Goal: Task Accomplishment & Management: Manage account settings

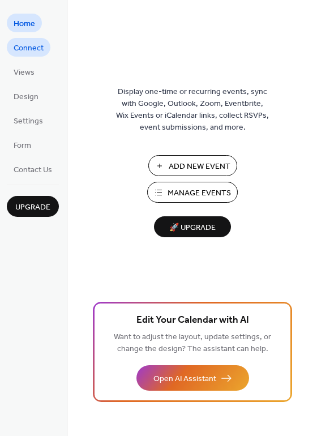
click at [28, 42] on span "Connect" at bounding box center [29, 48] width 30 height 12
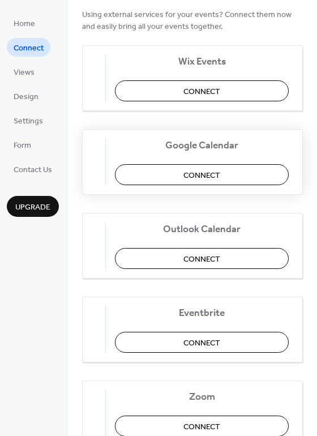
scroll to position [113, 0]
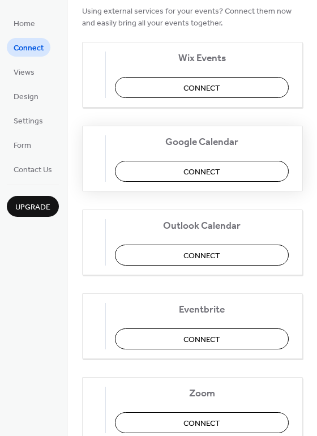
click at [220, 170] on span "Connect" at bounding box center [202, 172] width 37 height 12
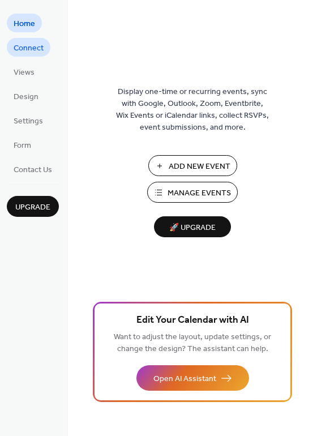
click at [30, 52] on span "Connect" at bounding box center [29, 48] width 30 height 12
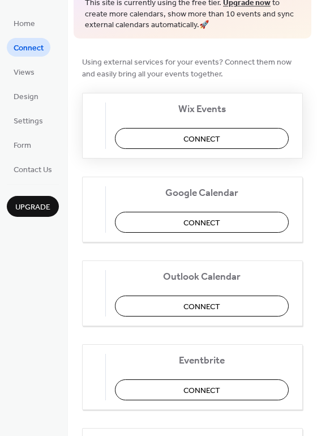
scroll to position [63, 0]
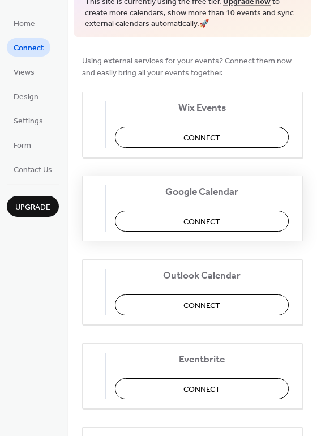
click at [202, 226] on span "Connect" at bounding box center [202, 222] width 37 height 12
click at [21, 74] on span "Views" at bounding box center [24, 73] width 21 height 12
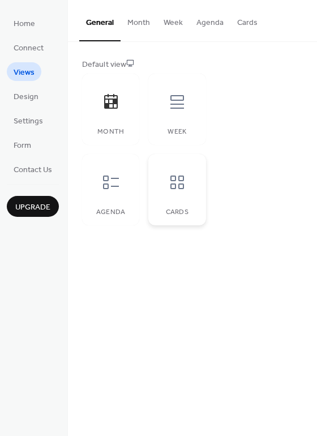
click at [174, 191] on div at bounding box center [177, 182] width 34 height 34
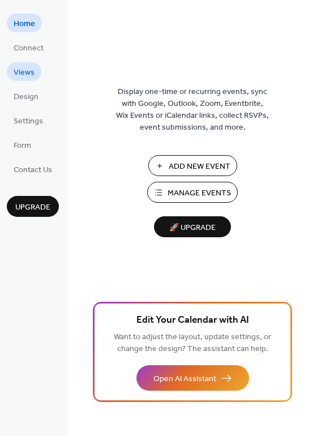
click at [27, 70] on span "Views" at bounding box center [24, 73] width 21 height 12
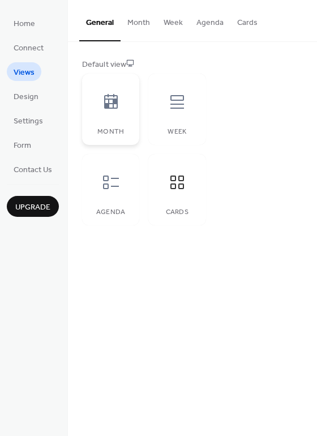
click at [119, 120] on div "Month" at bounding box center [110, 109] width 57 height 71
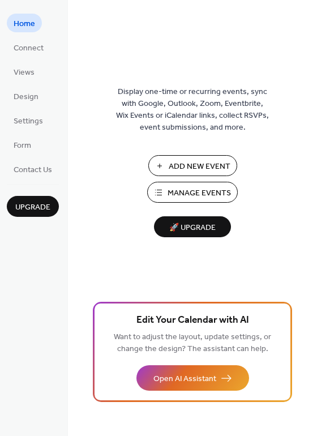
click at [169, 161] on span "Add New Event" at bounding box center [200, 167] width 62 height 12
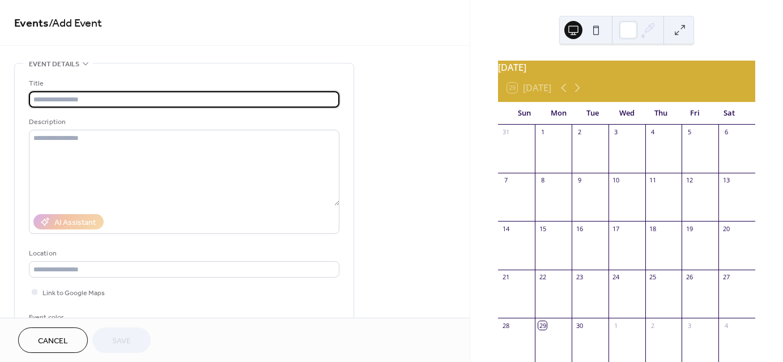
click at [177, 103] on input "text" at bounding box center [184, 99] width 310 height 16
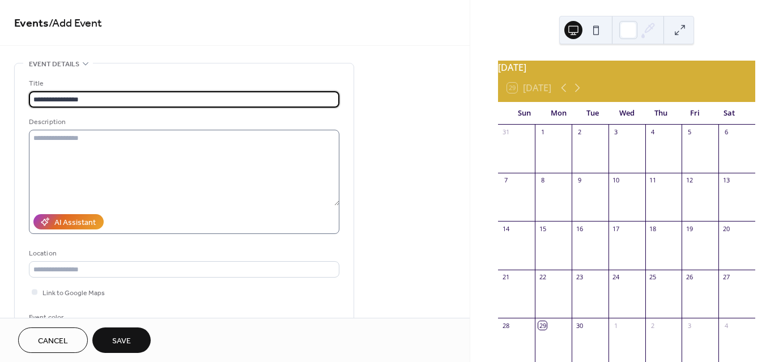
type input "**********"
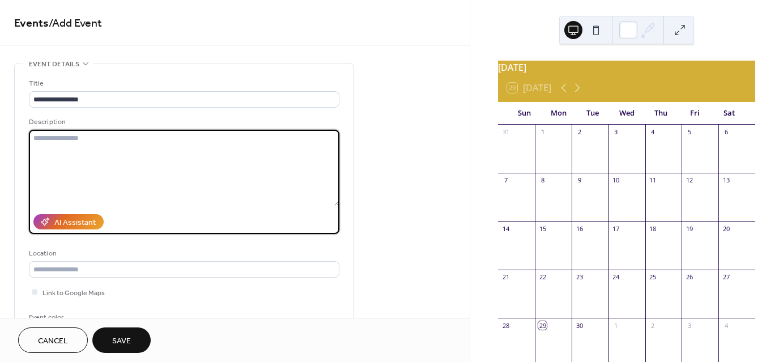
click at [125, 163] on textarea at bounding box center [184, 168] width 310 height 76
type textarea "*"
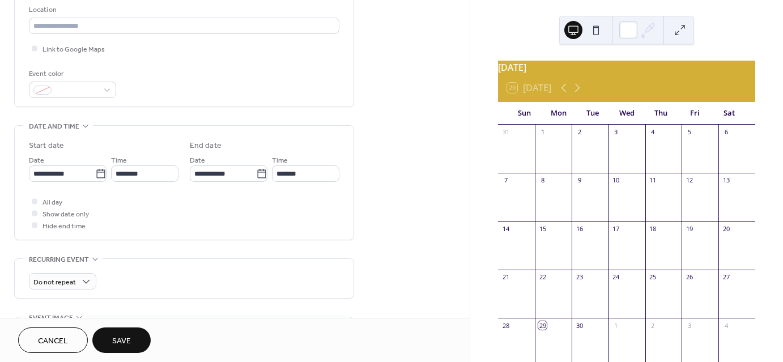
scroll to position [265, 0]
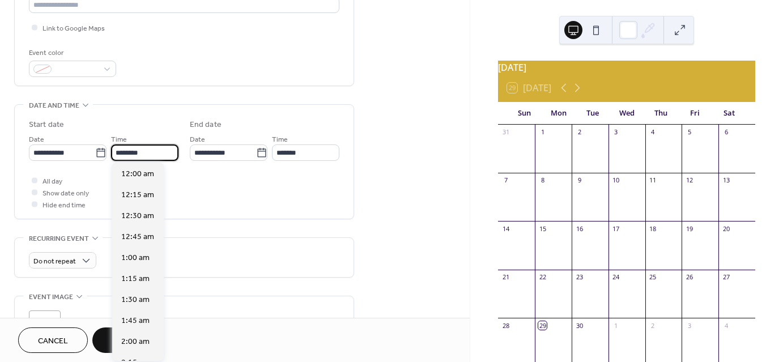
click at [129, 153] on input "********" at bounding box center [144, 152] width 67 height 16
click at [131, 261] on span "7:00 pm" at bounding box center [135, 258] width 29 height 12
type input "*******"
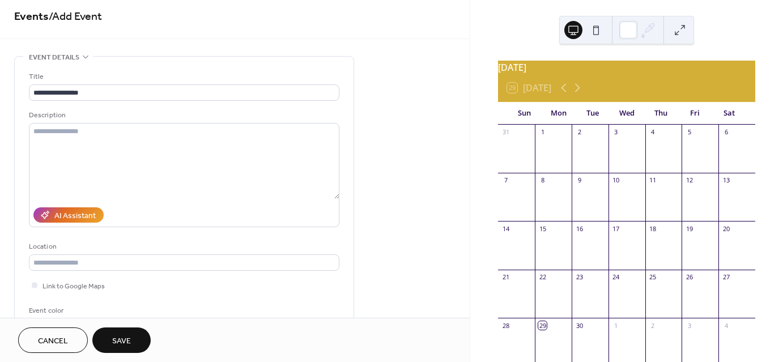
scroll to position [7, 0]
click at [96, 138] on textarea at bounding box center [184, 161] width 310 height 76
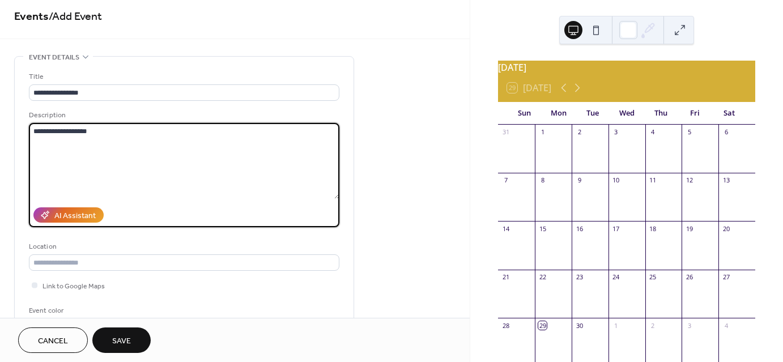
type textarea "**********"
click at [121, 338] on span "Save" at bounding box center [121, 341] width 19 height 12
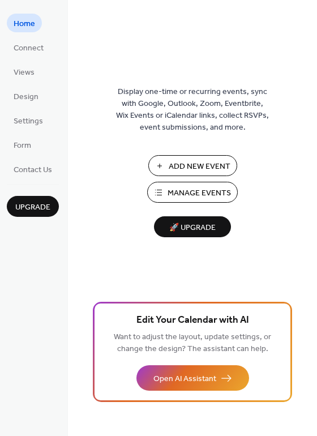
click at [182, 196] on span "Manage Events" at bounding box center [199, 194] width 63 height 12
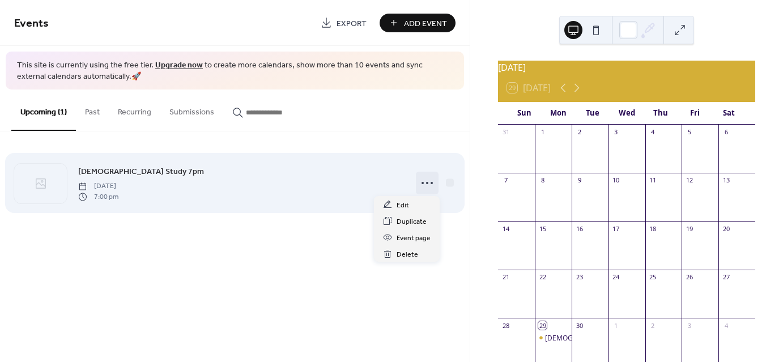
click at [423, 181] on icon at bounding box center [427, 183] width 18 height 18
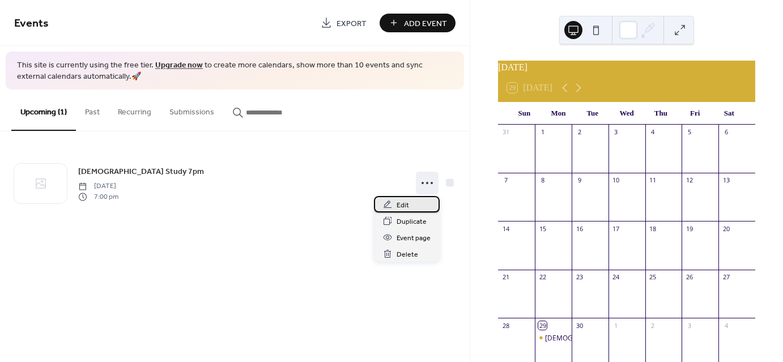
click at [403, 203] on span "Edit" at bounding box center [403, 205] width 12 height 12
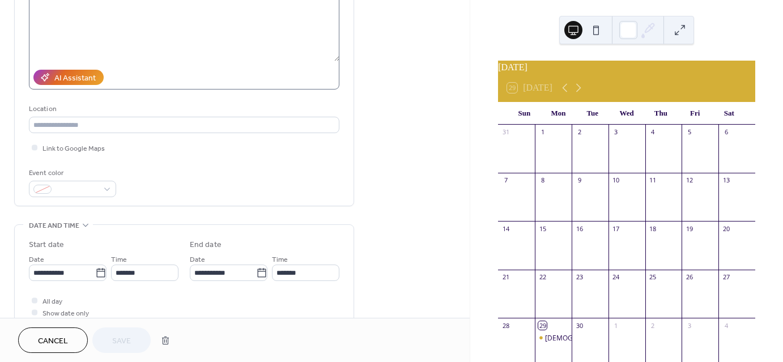
scroll to position [215, 0]
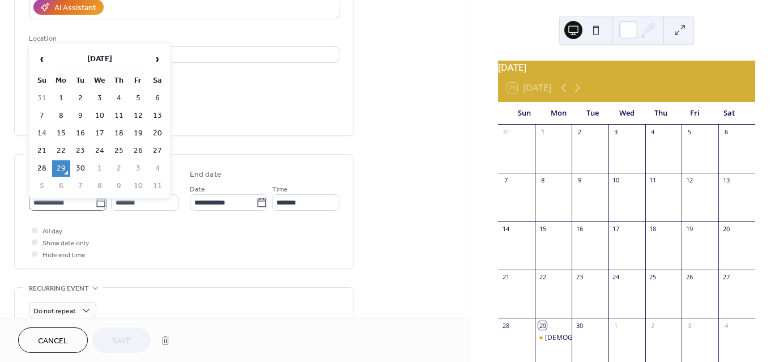
click at [97, 206] on icon at bounding box center [100, 202] width 11 height 11
click at [95, 206] on input "**********" at bounding box center [62, 202] width 66 height 16
click at [95, 99] on td "3" at bounding box center [100, 98] width 18 height 16
type input "**********"
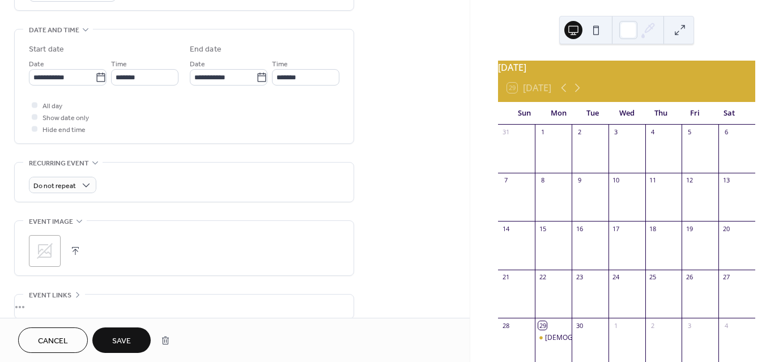
scroll to position [341, 0]
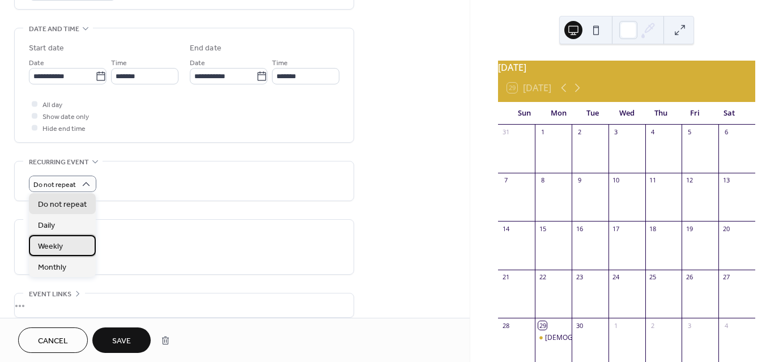
click at [57, 244] on span "Weekly" at bounding box center [50, 247] width 25 height 12
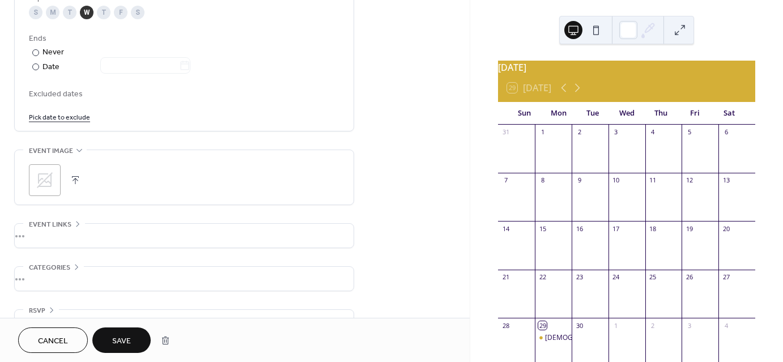
scroll to position [591, 0]
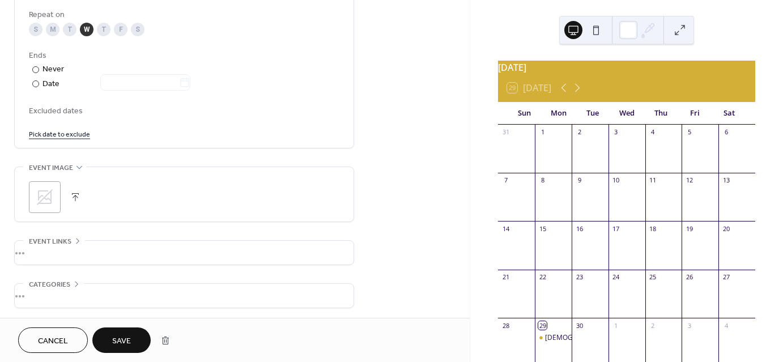
click at [120, 338] on span "Save" at bounding box center [121, 341] width 19 height 12
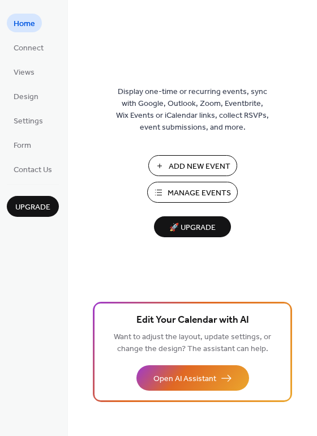
click at [194, 188] on span "Manage Events" at bounding box center [199, 194] width 63 height 12
click at [32, 123] on span "Settings" at bounding box center [28, 122] width 29 height 12
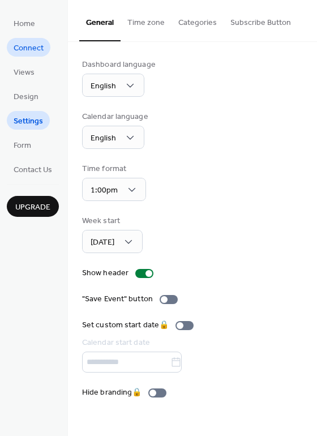
click at [29, 45] on span "Connect" at bounding box center [29, 48] width 30 height 12
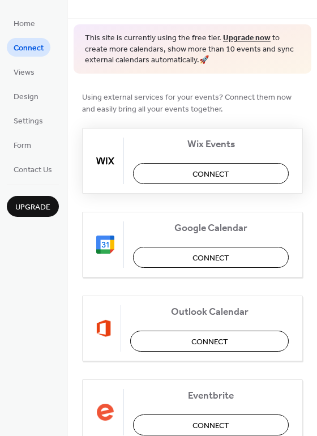
scroll to position [29, 0]
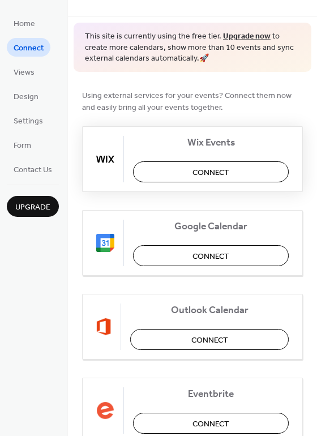
click at [193, 170] on span "Connect" at bounding box center [211, 173] width 37 height 12
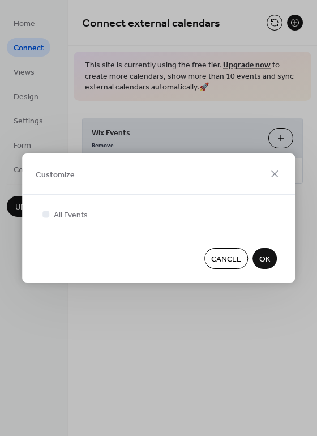
click at [266, 260] on span "OK" at bounding box center [264, 260] width 11 height 12
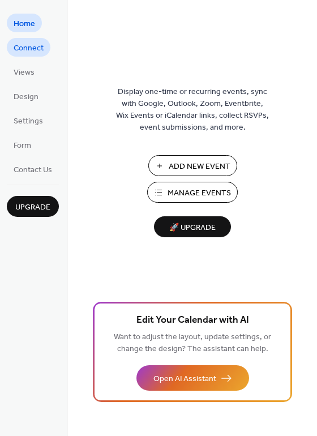
click at [32, 52] on span "Connect" at bounding box center [29, 48] width 30 height 12
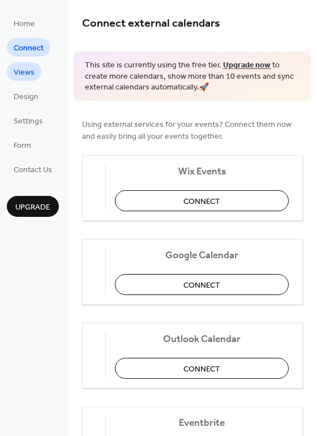
click at [24, 68] on span "Views" at bounding box center [24, 73] width 21 height 12
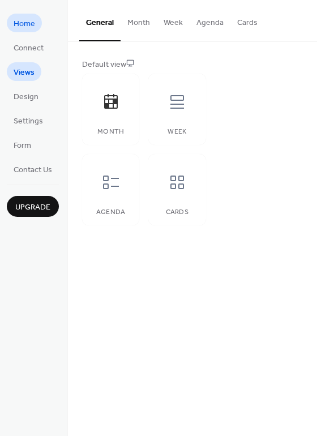
click at [27, 19] on span "Home" at bounding box center [25, 24] width 22 height 12
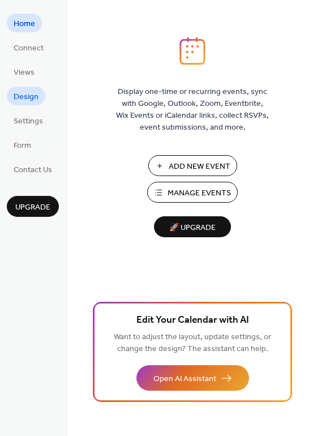
click at [25, 99] on span "Design" at bounding box center [26, 97] width 25 height 12
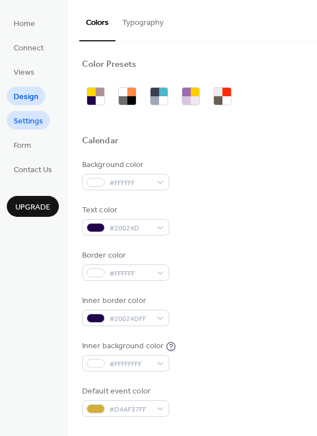
click at [27, 118] on span "Settings" at bounding box center [28, 122] width 29 height 12
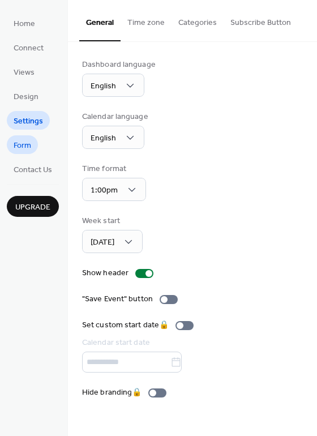
click at [27, 143] on span "Form" at bounding box center [23, 146] width 18 height 12
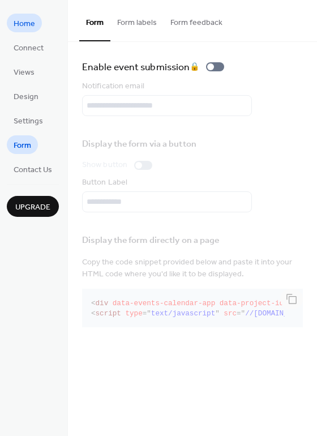
click at [25, 23] on span "Home" at bounding box center [25, 24] width 22 height 12
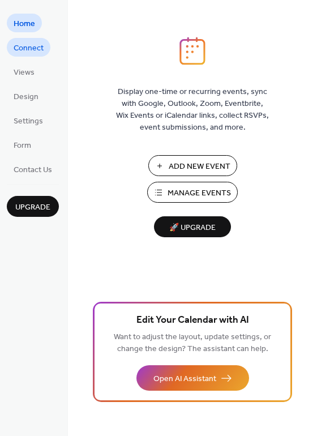
click at [33, 38] on link "Connect" at bounding box center [29, 47] width 44 height 19
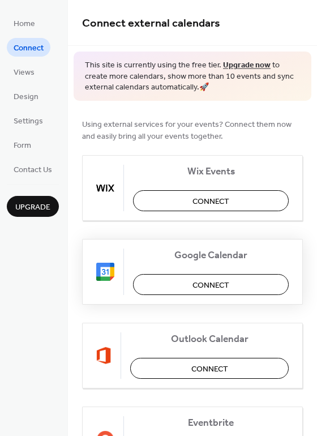
click at [218, 288] on span "Connect" at bounding box center [211, 285] width 37 height 12
click at [213, 279] on div "Google Calendar Connect" at bounding box center [192, 272] width 221 height 66
click at [219, 286] on div "Google Calendar Connect" at bounding box center [192, 272] width 221 height 66
click at [48, 165] on span "Contact Us" at bounding box center [33, 170] width 39 height 12
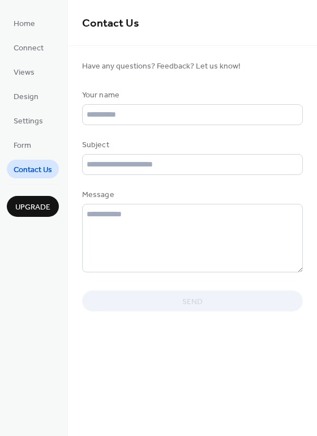
click at [38, 150] on li "Form" at bounding box center [22, 144] width 31 height 19
click at [29, 146] on span "Form" at bounding box center [23, 146] width 18 height 12
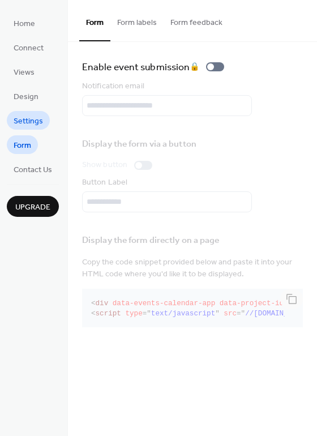
click at [32, 123] on span "Settings" at bounding box center [28, 122] width 29 height 12
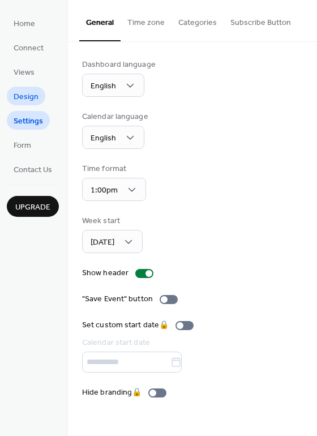
click at [27, 96] on span "Design" at bounding box center [26, 97] width 25 height 12
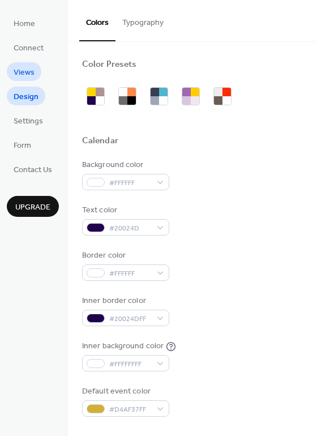
click at [26, 70] on span "Views" at bounding box center [24, 73] width 21 height 12
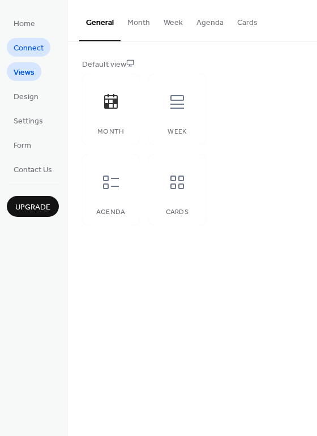
click at [32, 49] on span "Connect" at bounding box center [29, 48] width 30 height 12
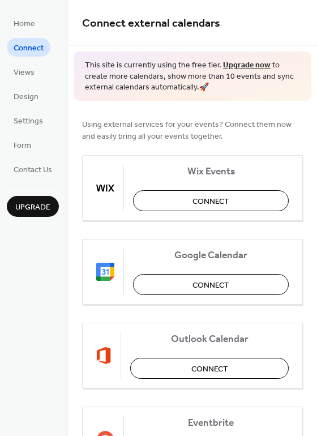
click at [32, 35] on ul "Home Connect Views Design Settings Form Contact Us" at bounding box center [33, 96] width 52 height 165
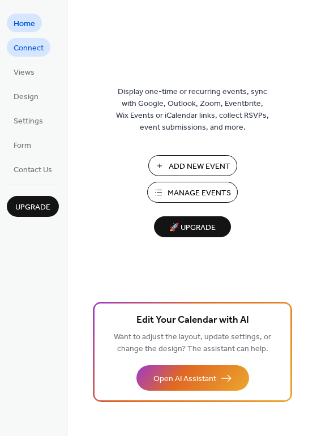
click at [27, 43] on span "Connect" at bounding box center [29, 48] width 30 height 12
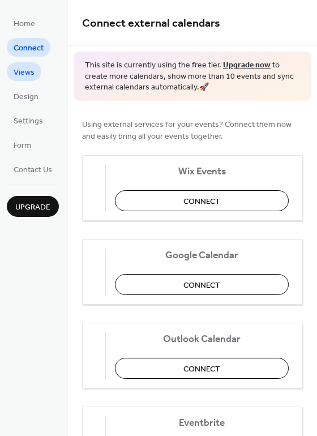
click at [21, 79] on span "Views" at bounding box center [24, 73] width 21 height 12
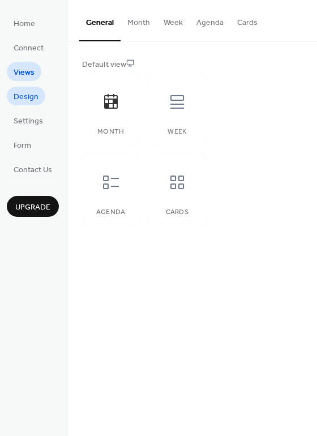
click at [25, 96] on span "Design" at bounding box center [26, 97] width 25 height 12
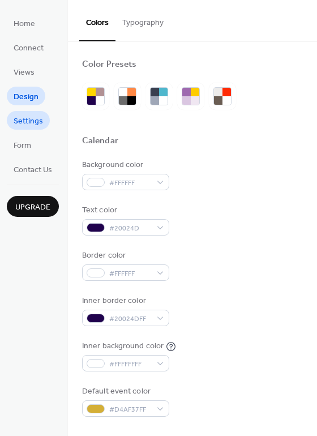
click at [26, 119] on span "Settings" at bounding box center [28, 122] width 29 height 12
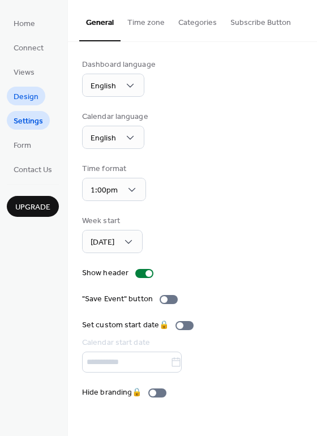
click at [27, 91] on span "Design" at bounding box center [26, 97] width 25 height 12
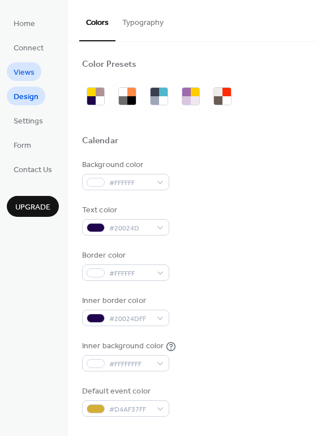
click at [27, 75] on span "Views" at bounding box center [24, 73] width 21 height 12
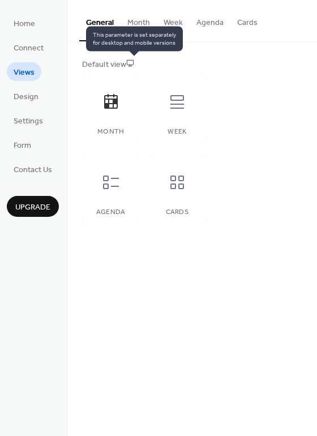
click at [134, 62] on icon at bounding box center [130, 63] width 8 height 8
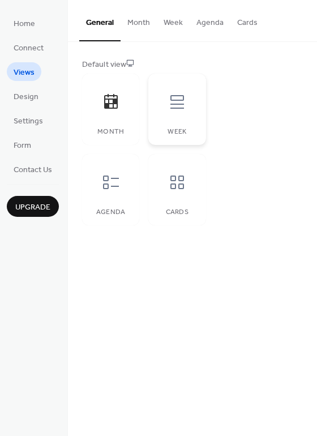
click at [173, 103] on icon at bounding box center [177, 102] width 18 height 18
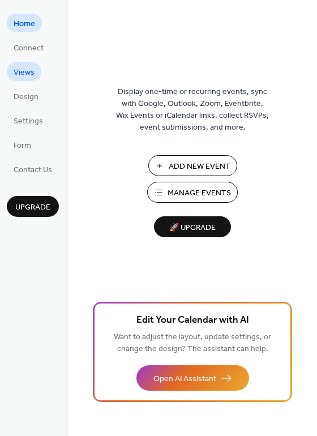
click at [27, 67] on span "Views" at bounding box center [24, 73] width 21 height 12
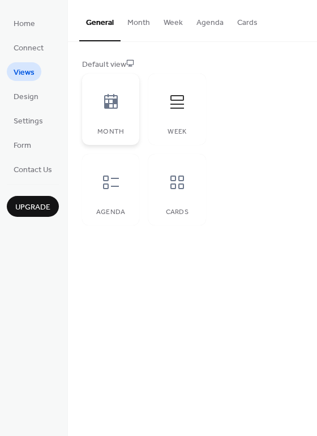
click at [112, 115] on div at bounding box center [111, 102] width 34 height 34
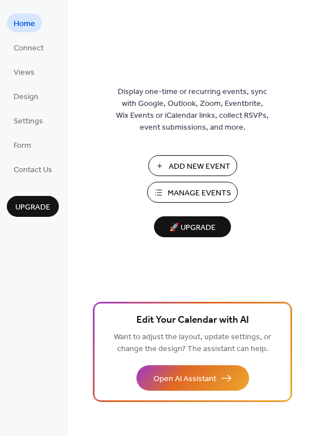
click at [186, 165] on span "Add New Event" at bounding box center [200, 167] width 62 height 12
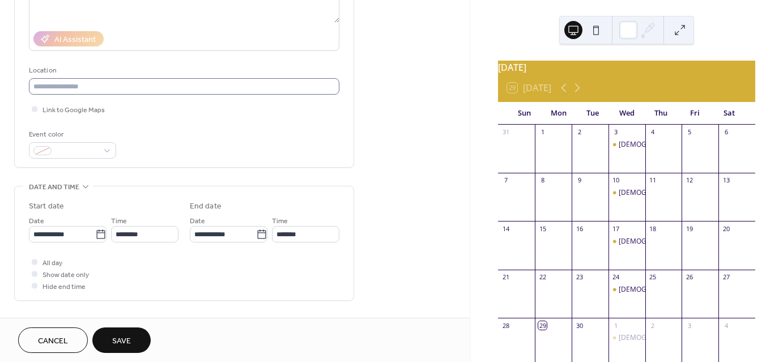
scroll to position [187, 0]
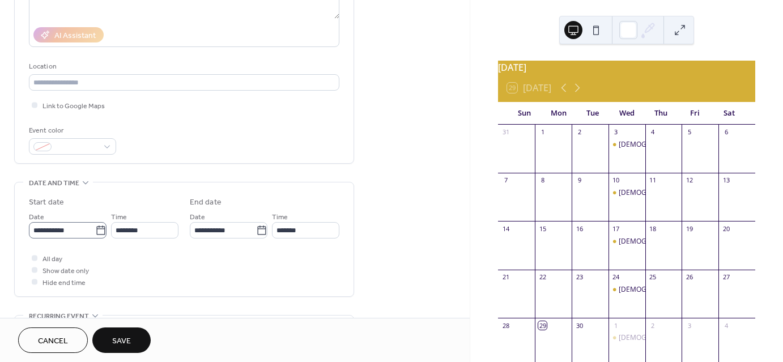
type input "**********"
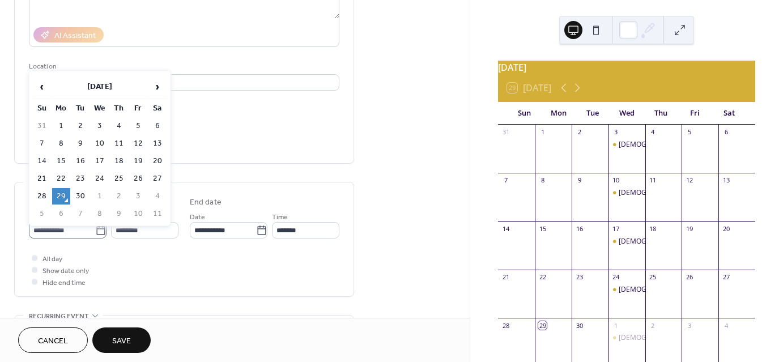
click at [99, 227] on icon at bounding box center [100, 230] width 11 height 11
click at [95, 227] on input "**********" at bounding box center [62, 230] width 66 height 16
click at [118, 125] on td "4" at bounding box center [119, 126] width 18 height 16
type input "**********"
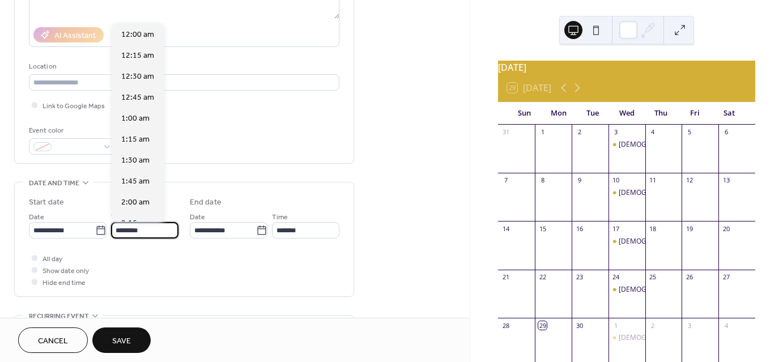
click at [154, 231] on input "********" at bounding box center [144, 230] width 67 height 16
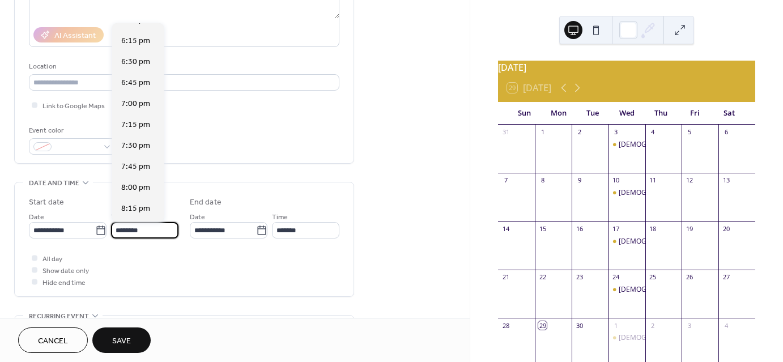
scroll to position [1527, 0]
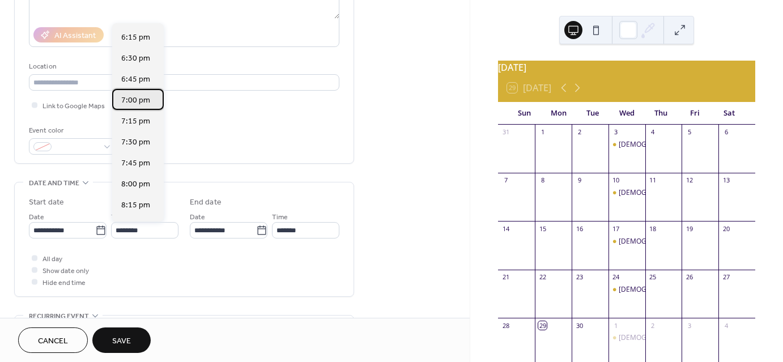
click at [127, 90] on div "7:00 pm" at bounding box center [138, 99] width 52 height 21
type input "*******"
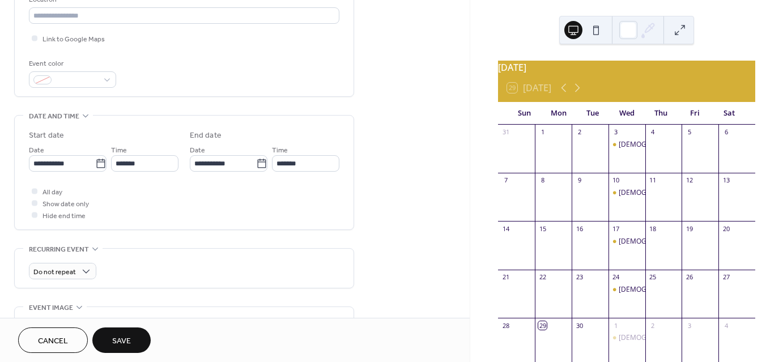
scroll to position [279, 0]
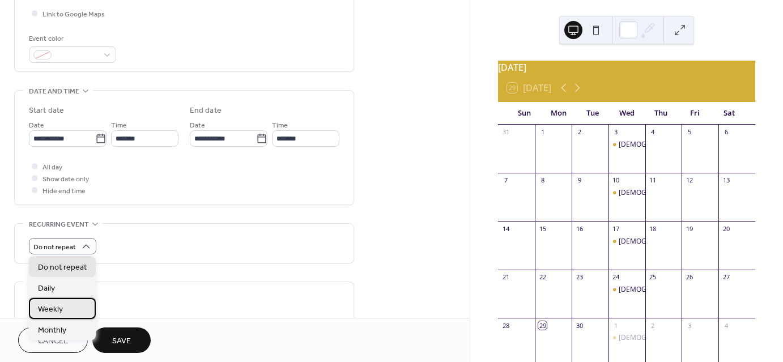
click at [58, 304] on span "Weekly" at bounding box center [50, 309] width 25 height 12
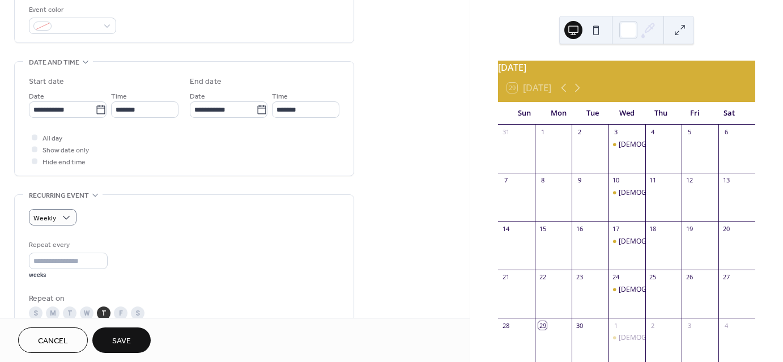
scroll to position [320, 0]
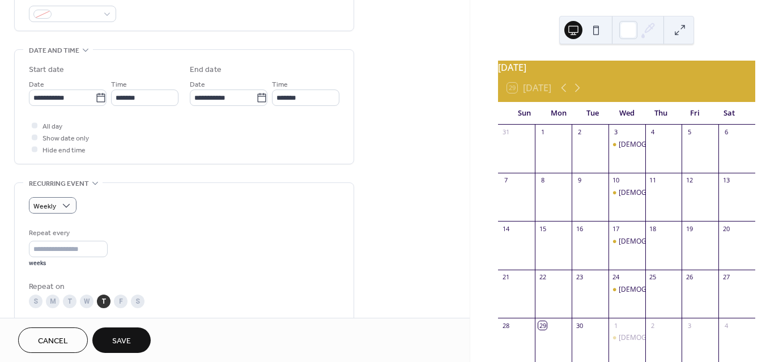
click at [134, 341] on button "Save" at bounding box center [121, 339] width 58 height 25
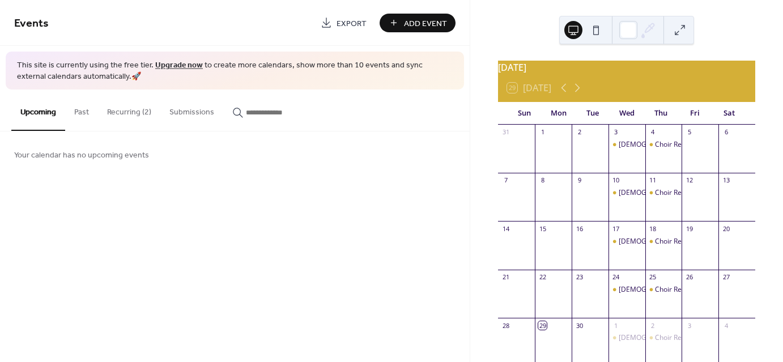
click at [410, 21] on span "Add Event" at bounding box center [425, 24] width 43 height 12
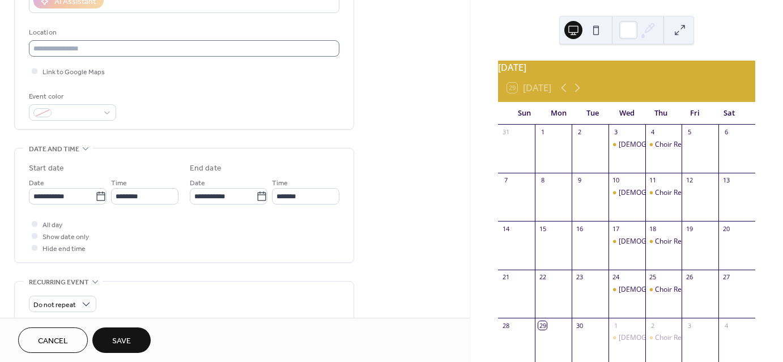
scroll to position [224, 0]
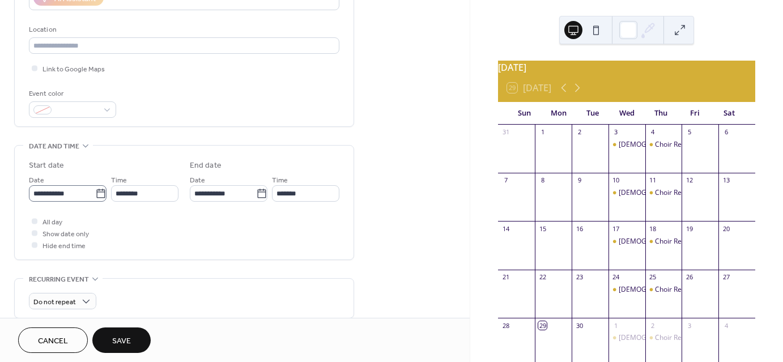
type input "**********"
click at [96, 194] on icon at bounding box center [100, 193] width 11 height 11
click at [95, 194] on input "**********" at bounding box center [62, 193] width 66 height 16
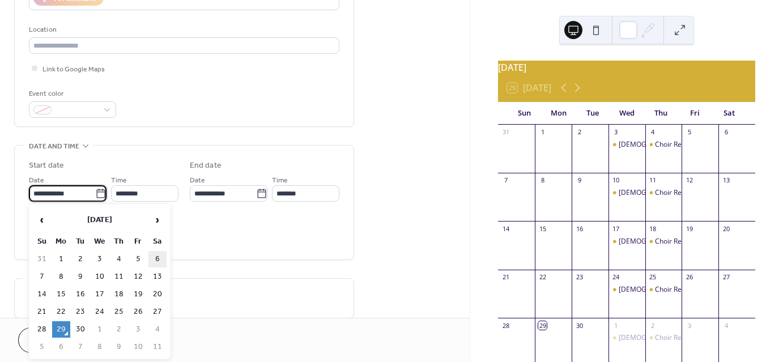
click at [156, 255] on td "6" at bounding box center [157, 259] width 18 height 16
type input "**********"
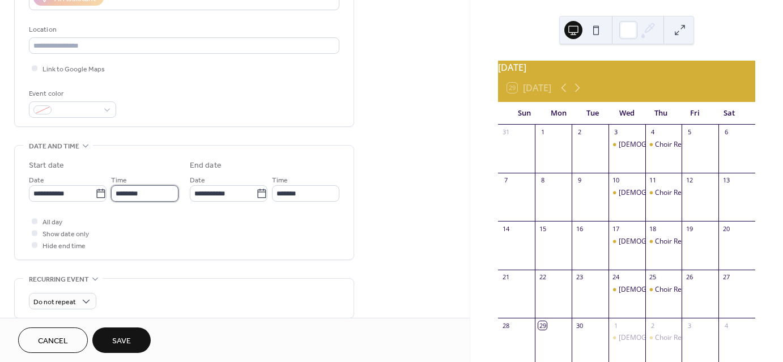
click at [149, 191] on input "********" at bounding box center [144, 193] width 67 height 16
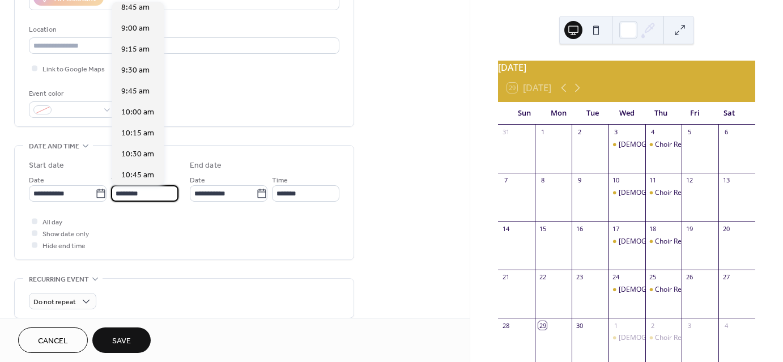
scroll to position [739, 0]
click at [131, 30] on span "9:00 am" at bounding box center [135, 30] width 28 height 12
type input "*******"
type input "********"
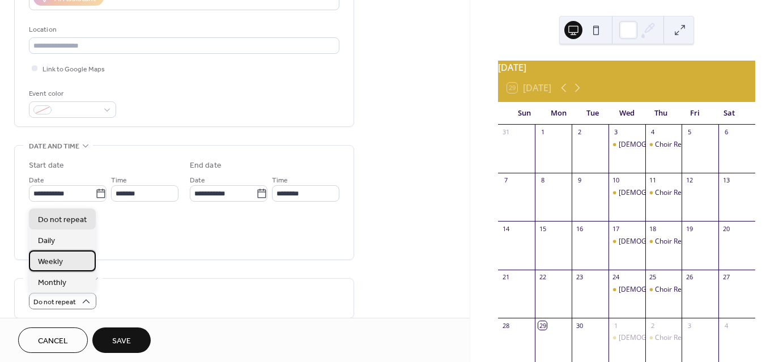
click at [66, 258] on div "Weekly" at bounding box center [62, 260] width 67 height 21
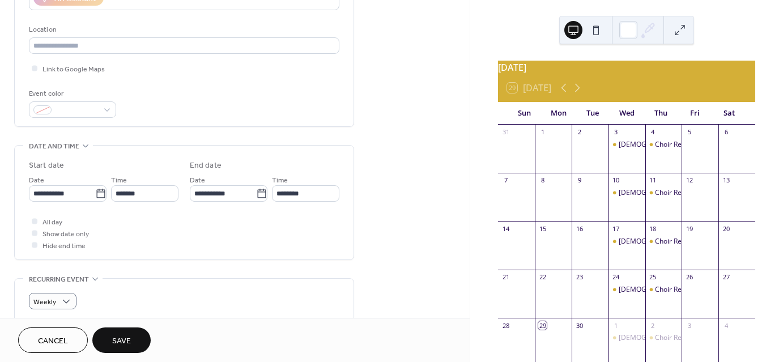
click at [120, 342] on span "Save" at bounding box center [121, 341] width 19 height 12
